Goal: Task Accomplishment & Management: Manage account settings

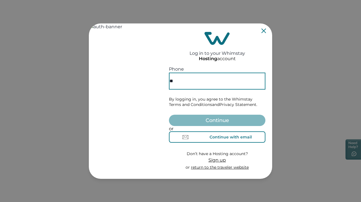
click at [222, 137] on button "Continue with email" at bounding box center [217, 136] width 97 height 11
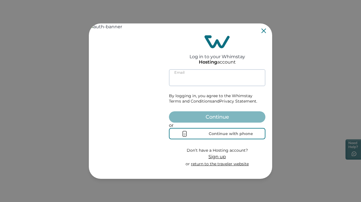
click at [187, 85] on input at bounding box center [217, 77] width 97 height 17
click at [200, 82] on input at bounding box center [217, 77] width 97 height 17
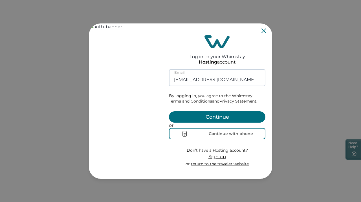
type input "[EMAIL_ADDRESS][DOMAIN_NAME]"
click at [169, 111] on button "Continue" at bounding box center [217, 116] width 97 height 11
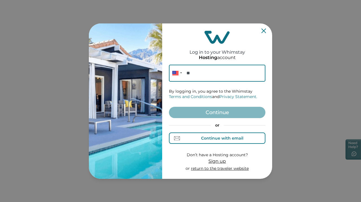
click at [249, 138] on button "Continue with email" at bounding box center [217, 137] width 97 height 11
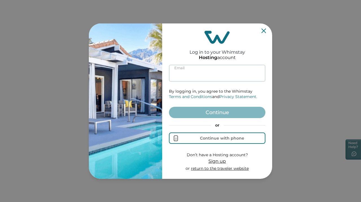
click at [203, 73] on input at bounding box center [217, 73] width 97 height 17
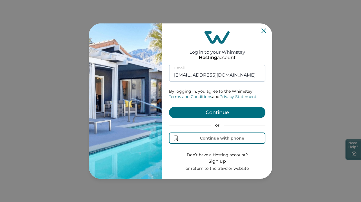
type input "[EMAIL_ADDRESS][DOMAIN_NAME]"
click at [169, 107] on button "Continue" at bounding box center [217, 112] width 97 height 11
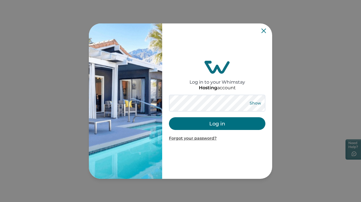
click at [259, 100] on button "Show" at bounding box center [255, 103] width 20 height 8
click at [235, 121] on button "Log in" at bounding box center [217, 123] width 97 height 13
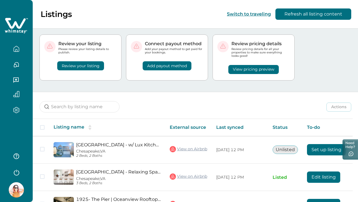
scroll to position [46, 0]
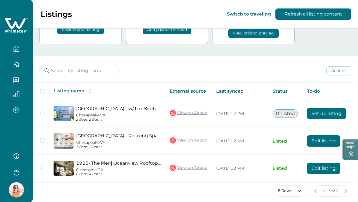
click at [16, 63] on icon "button" at bounding box center [16, 65] width 6 height 6
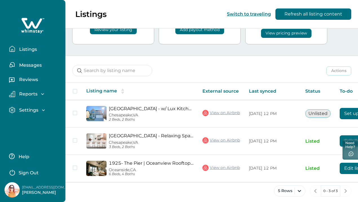
click at [29, 65] on p "Messages" at bounding box center [29, 65] width 24 height 6
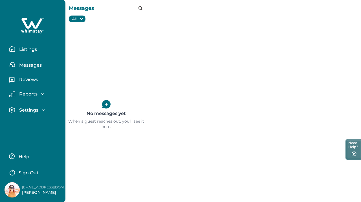
click at [31, 51] on p "Listings" at bounding box center [26, 50] width 19 height 6
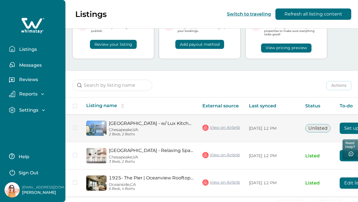
scroll to position [46, 0]
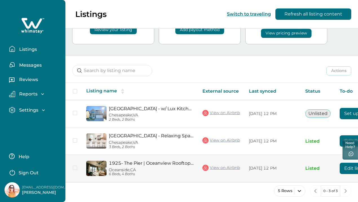
click at [350, 165] on button "Edit listing" at bounding box center [356, 168] width 33 height 11
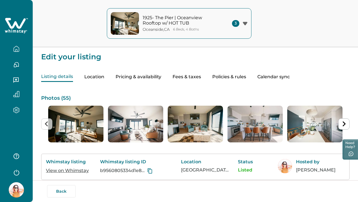
scroll to position [18, 0]
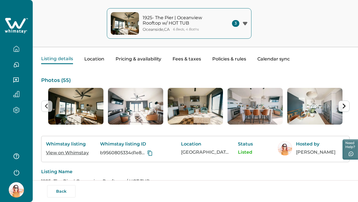
click at [341, 109] on icon "Next slide" at bounding box center [343, 105] width 5 height 5
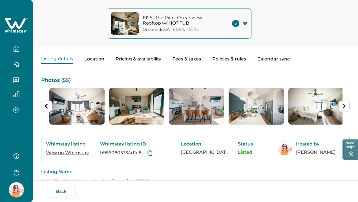
click at [341, 109] on icon "Next slide" at bounding box center [343, 105] width 5 height 5
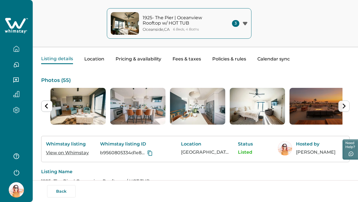
click at [341, 109] on icon "Next slide" at bounding box center [343, 105] width 5 height 5
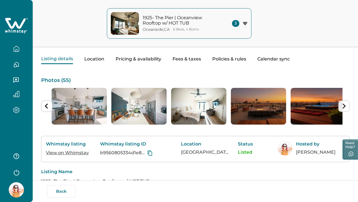
click at [339, 108] on button "Next slide" at bounding box center [344, 105] width 11 height 11
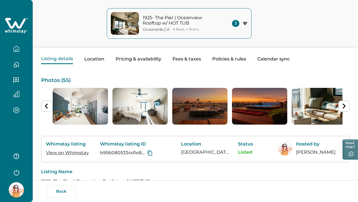
click at [210, 104] on img "7 of 55" at bounding box center [199, 106] width 55 height 37
click at [196, 109] on img "7 of 55" at bounding box center [199, 106] width 55 height 37
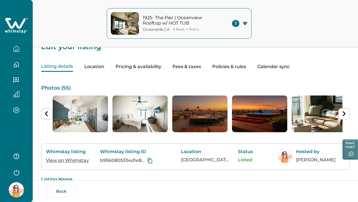
click at [150, 66] on button "Pricing & availability" at bounding box center [139, 67] width 46 height 10
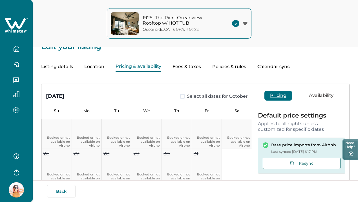
scroll to position [119, 0]
click at [316, 100] on button "Availability" at bounding box center [322, 96] width 36 height 10
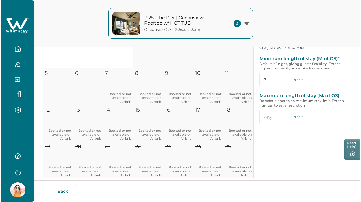
scroll to position [0, 0]
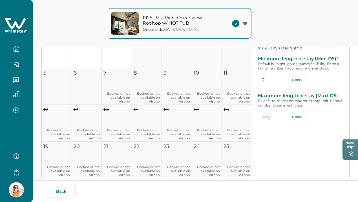
click at [246, 25] on icon "button" at bounding box center [245, 24] width 5 height 4
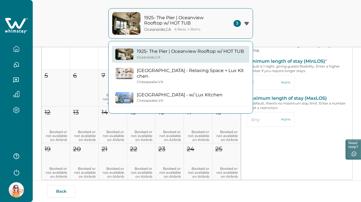
click at [211, 74] on p "[GEOGRAPHIC_DATA] - Relaxing Space + Lux Kitchen" at bounding box center [191, 73] width 109 height 11
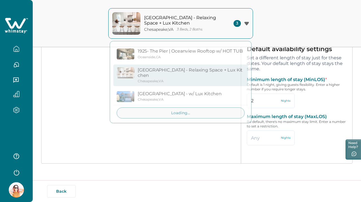
type input "1"
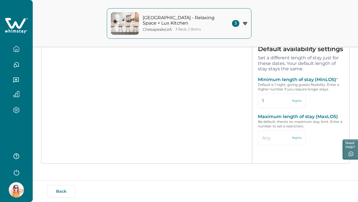
type input "29"
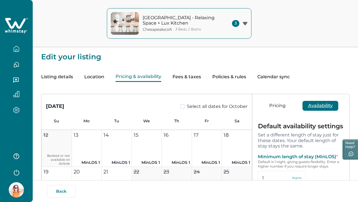
scroll to position [78, 0]
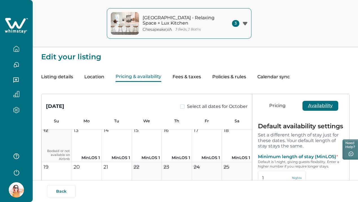
click at [246, 24] on icon "button" at bounding box center [245, 23] width 5 height 3
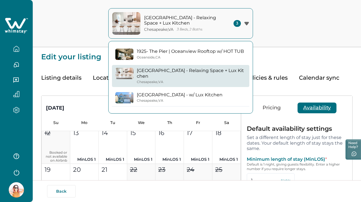
click at [156, 97] on p "[GEOGRAPHIC_DATA] - w/ Lux Kitchen" at bounding box center [180, 95] width 86 height 6
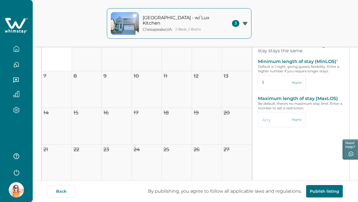
click at [311, 199] on div "Back By publishing, you agree to follow all applicable laws and regulations. Pu…" at bounding box center [179, 191] width 358 height 22
click at [322, 194] on button "Publish listing" at bounding box center [325, 191] width 37 height 12
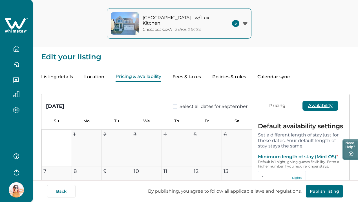
click at [290, 79] on button "Calendar sync" at bounding box center [274, 77] width 32 height 10
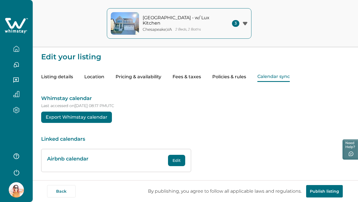
scroll to position [3, 0]
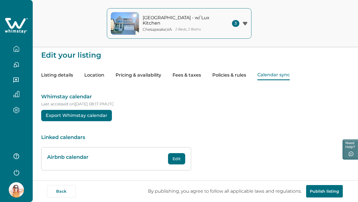
click at [15, 49] on icon "button" at bounding box center [16, 49] width 6 height 6
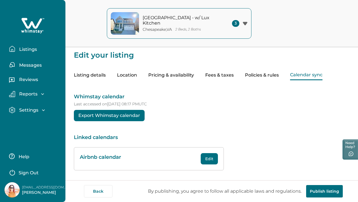
click at [40, 51] on button "Listings" at bounding box center [35, 48] width 52 height 11
